Goal: Navigation & Orientation: Find specific page/section

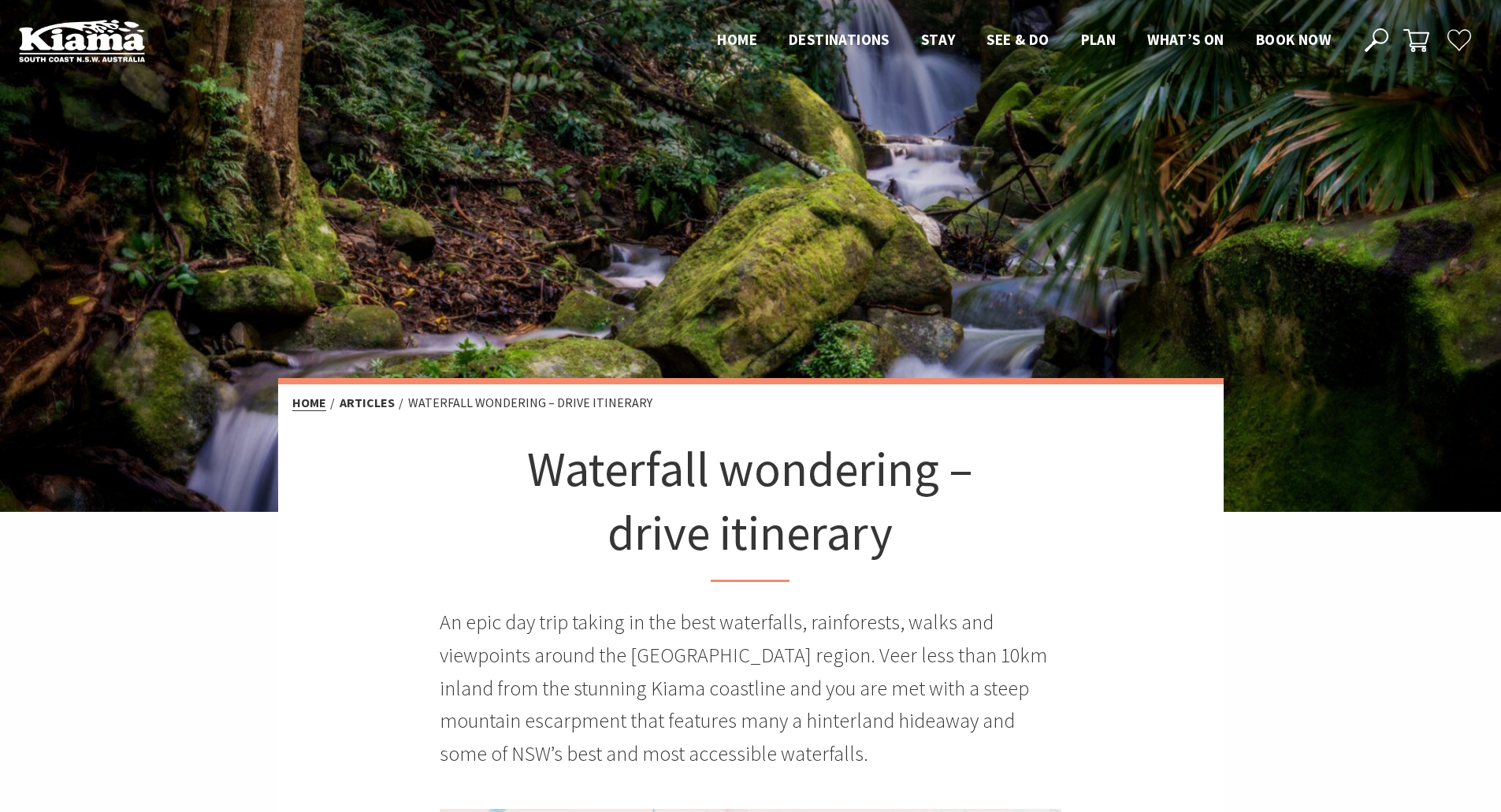
click at [313, 405] on link "Home" at bounding box center [309, 403] width 34 height 16
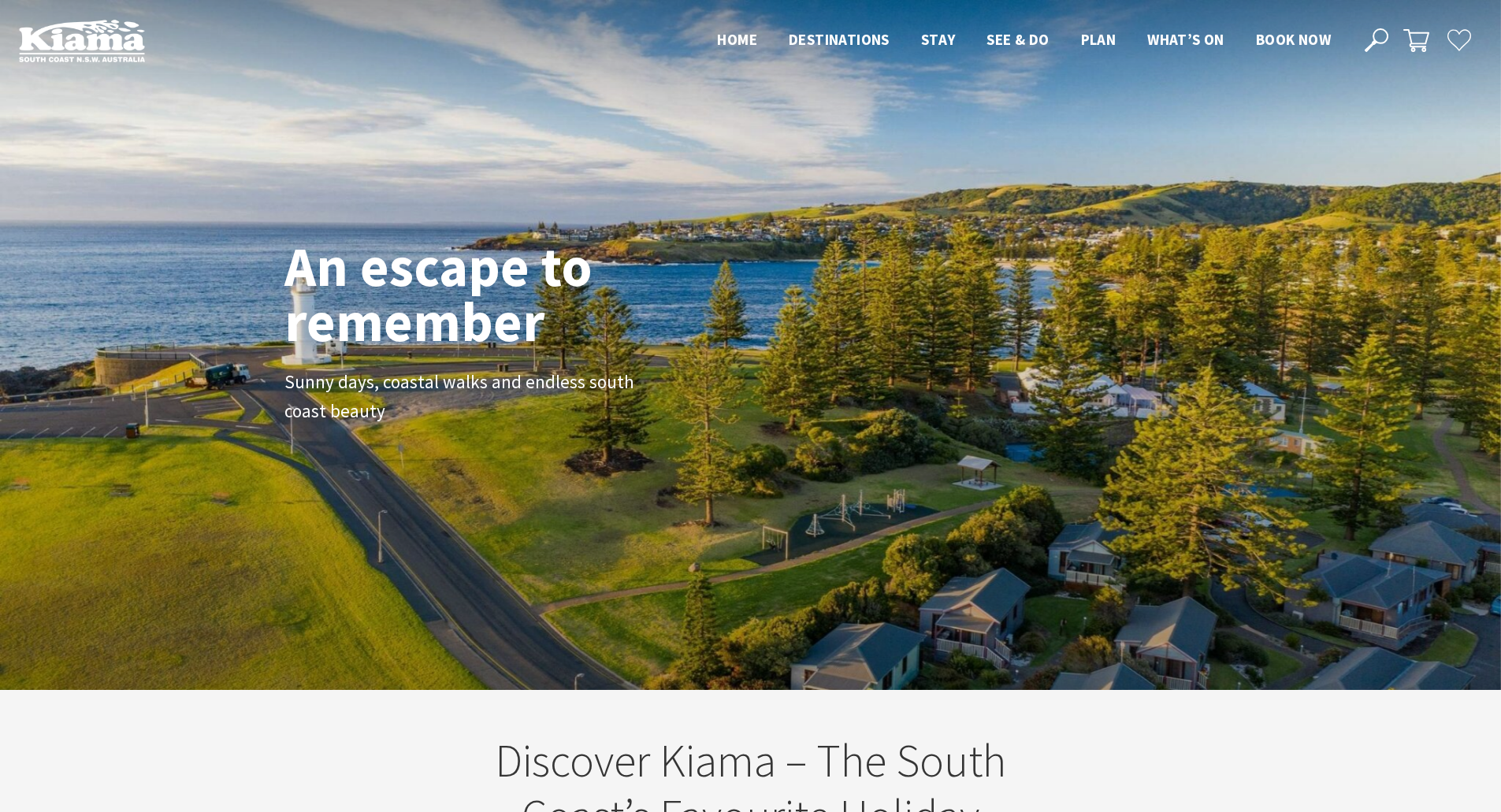
scroll to position [279, 1512]
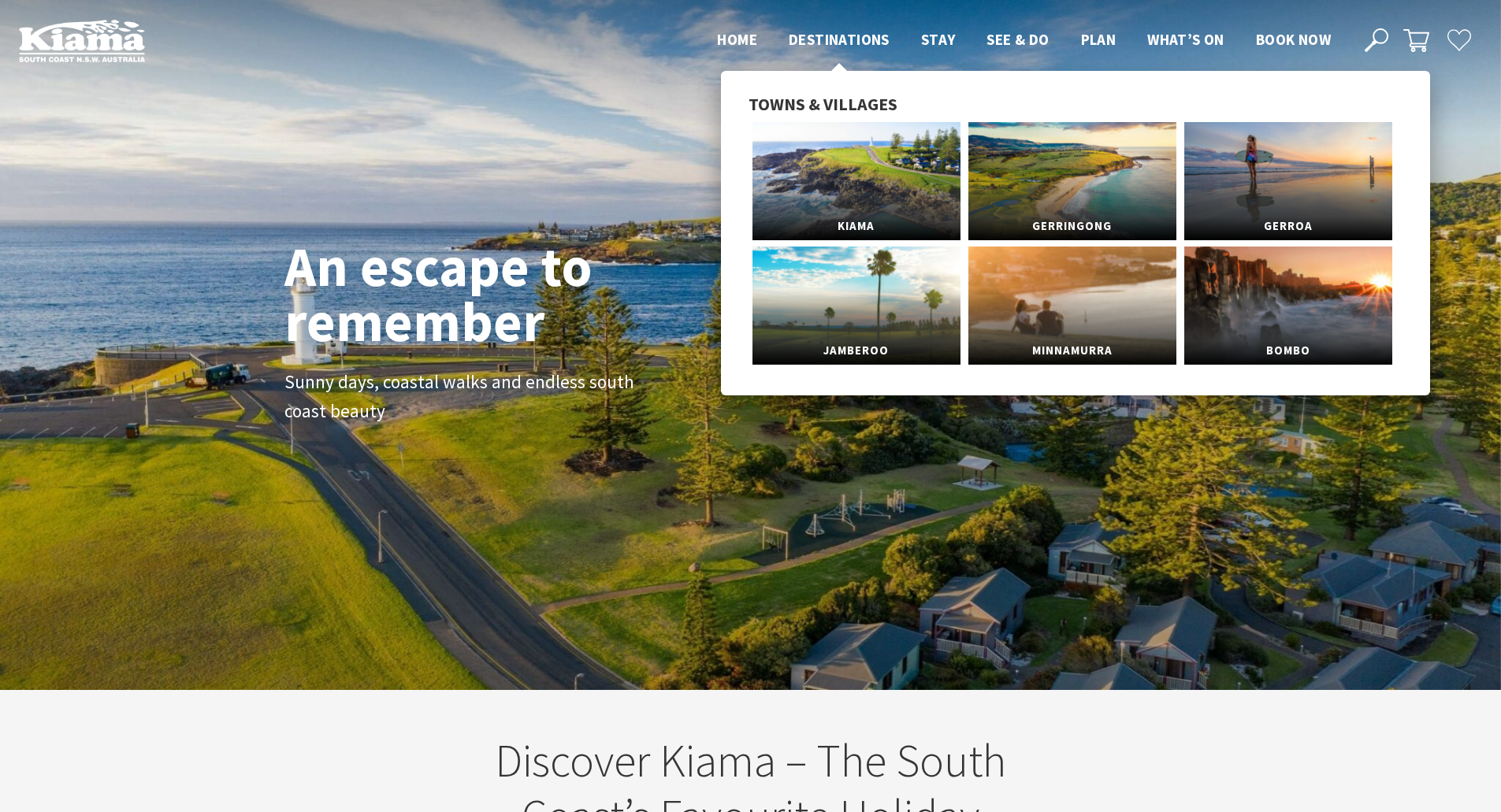
click at [840, 37] on span "Destinations" at bounding box center [839, 39] width 101 height 19
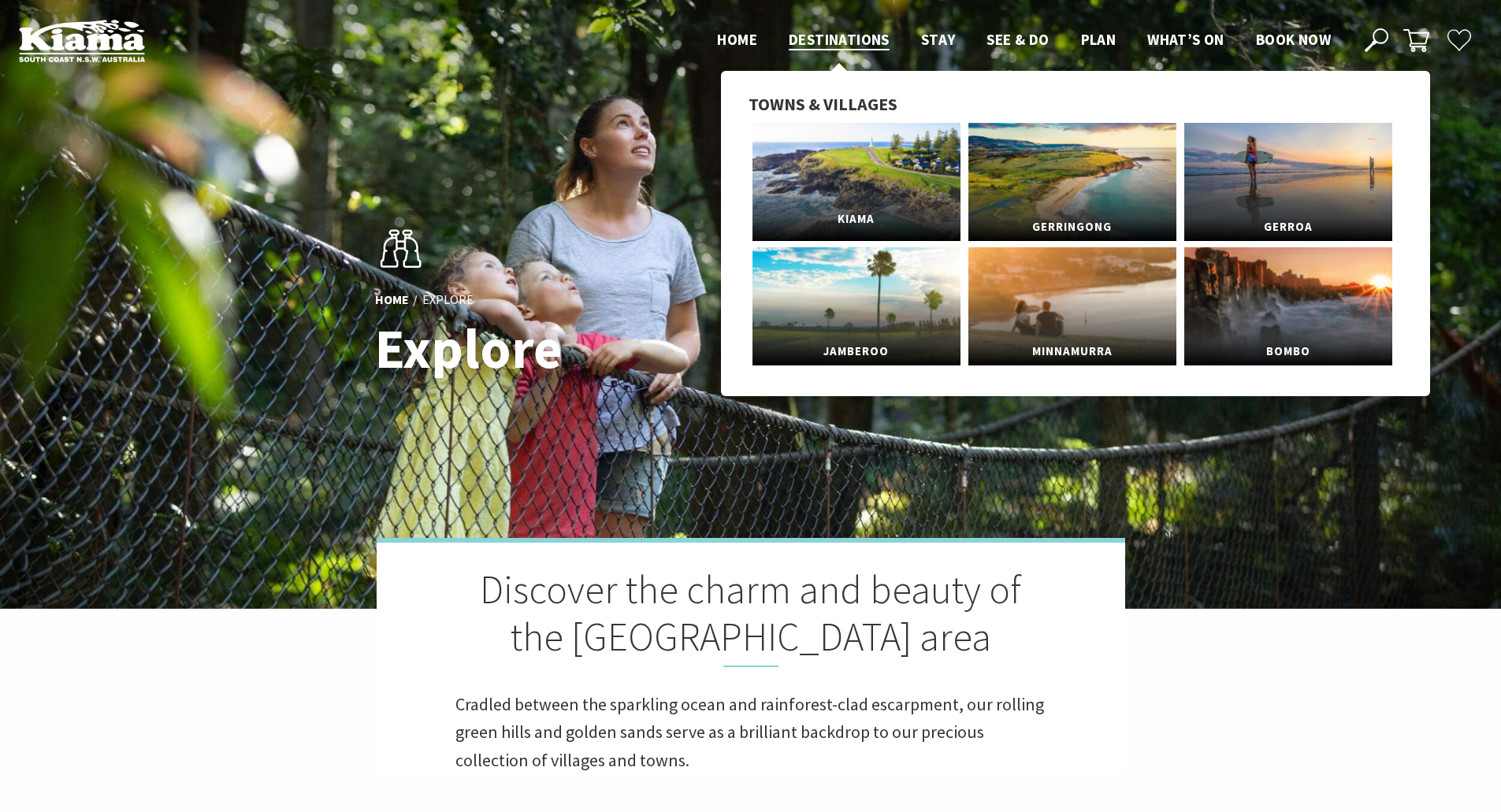
click at [861, 174] on link "Kiama" at bounding box center [857, 182] width 208 height 118
